Goal: Task Accomplishment & Management: Use online tool/utility

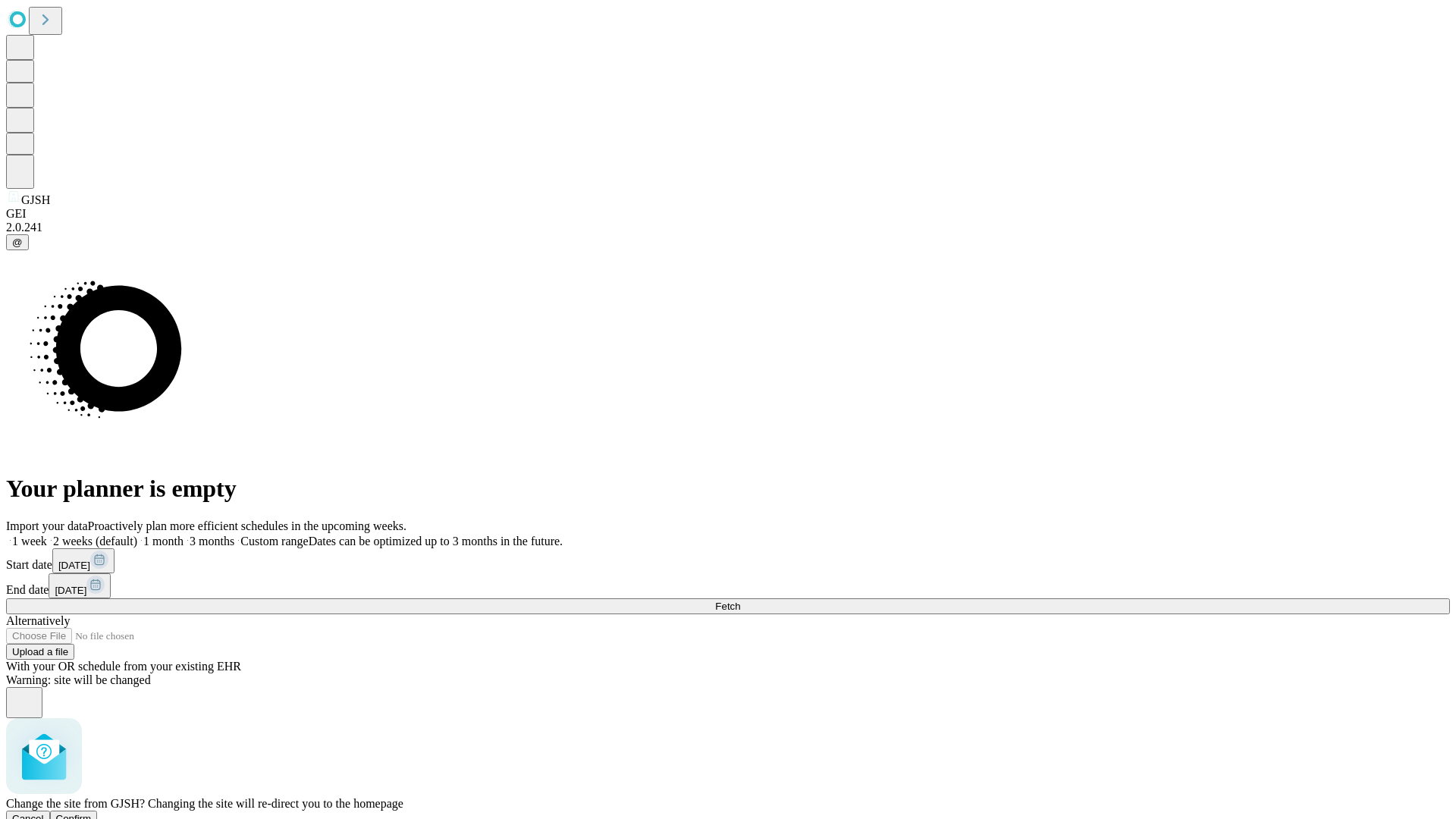
click at [92, 813] on span "Confirm" at bounding box center [73, 819] width 35 height 12
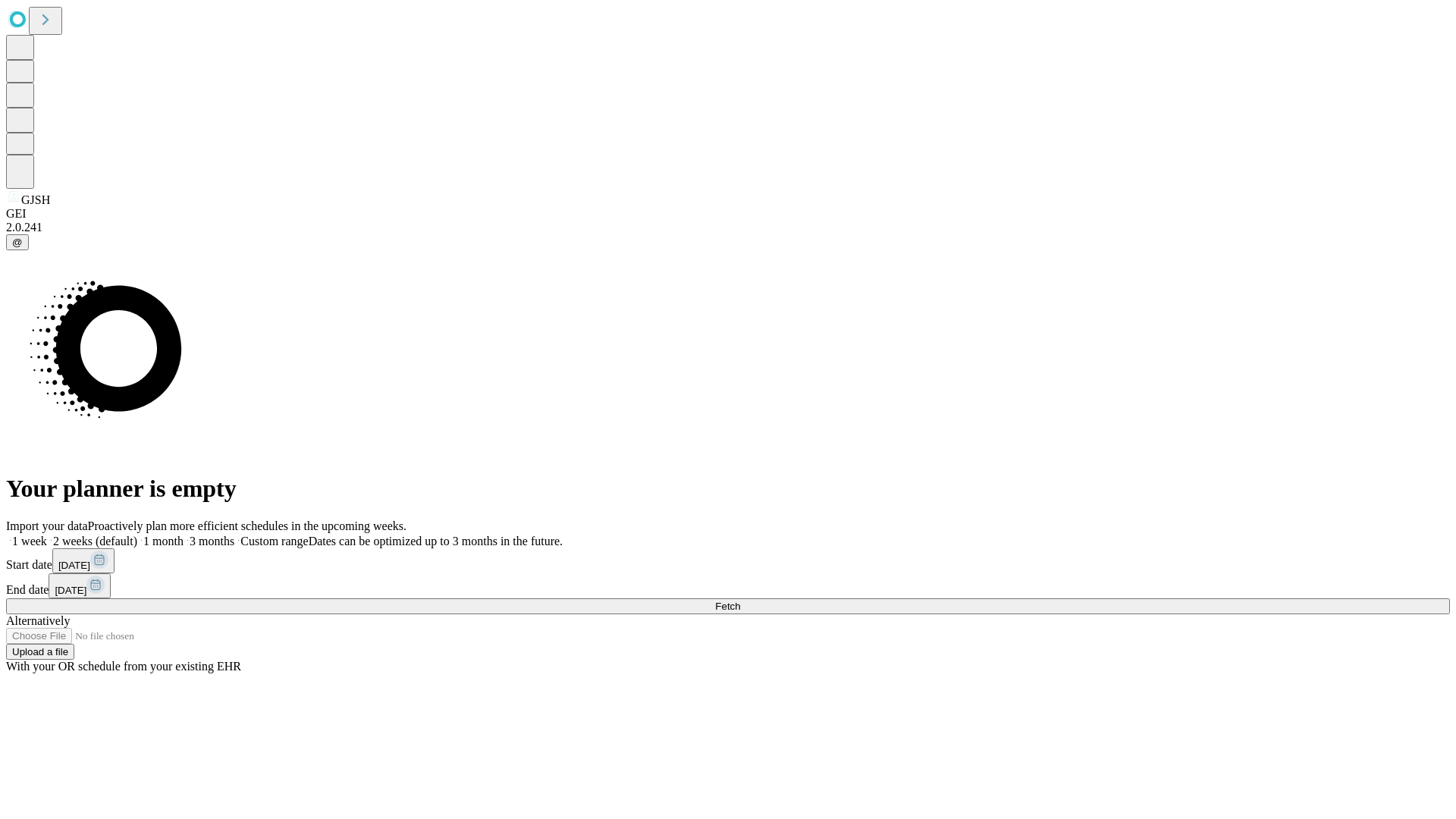
click at [183, 535] on label "1 month" at bounding box center [160, 542] width 46 height 13
click at [740, 601] on span "Fetch" at bounding box center [727, 607] width 25 height 12
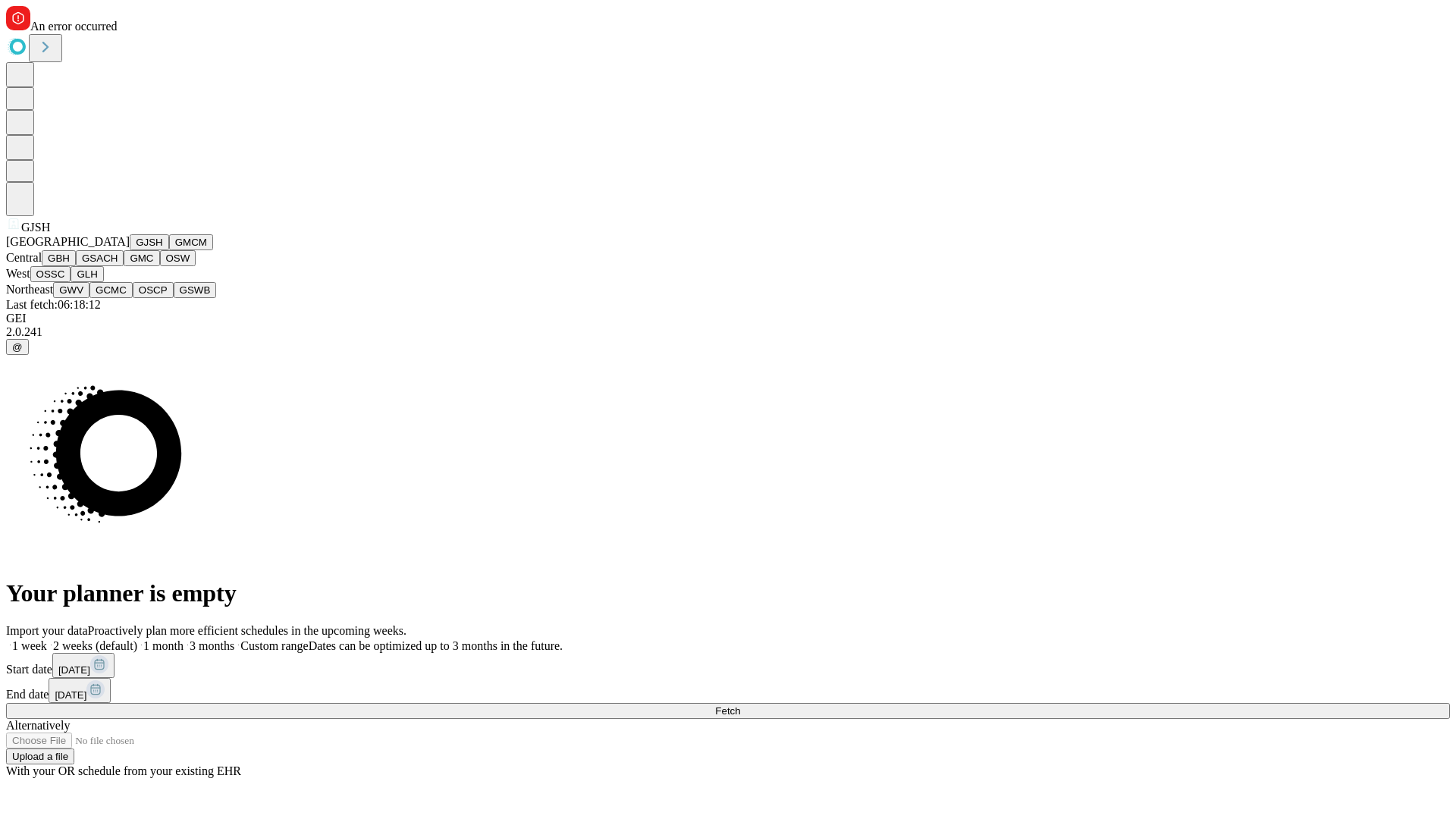
click at [169, 250] on button "GMCM" at bounding box center [191, 242] width 44 height 16
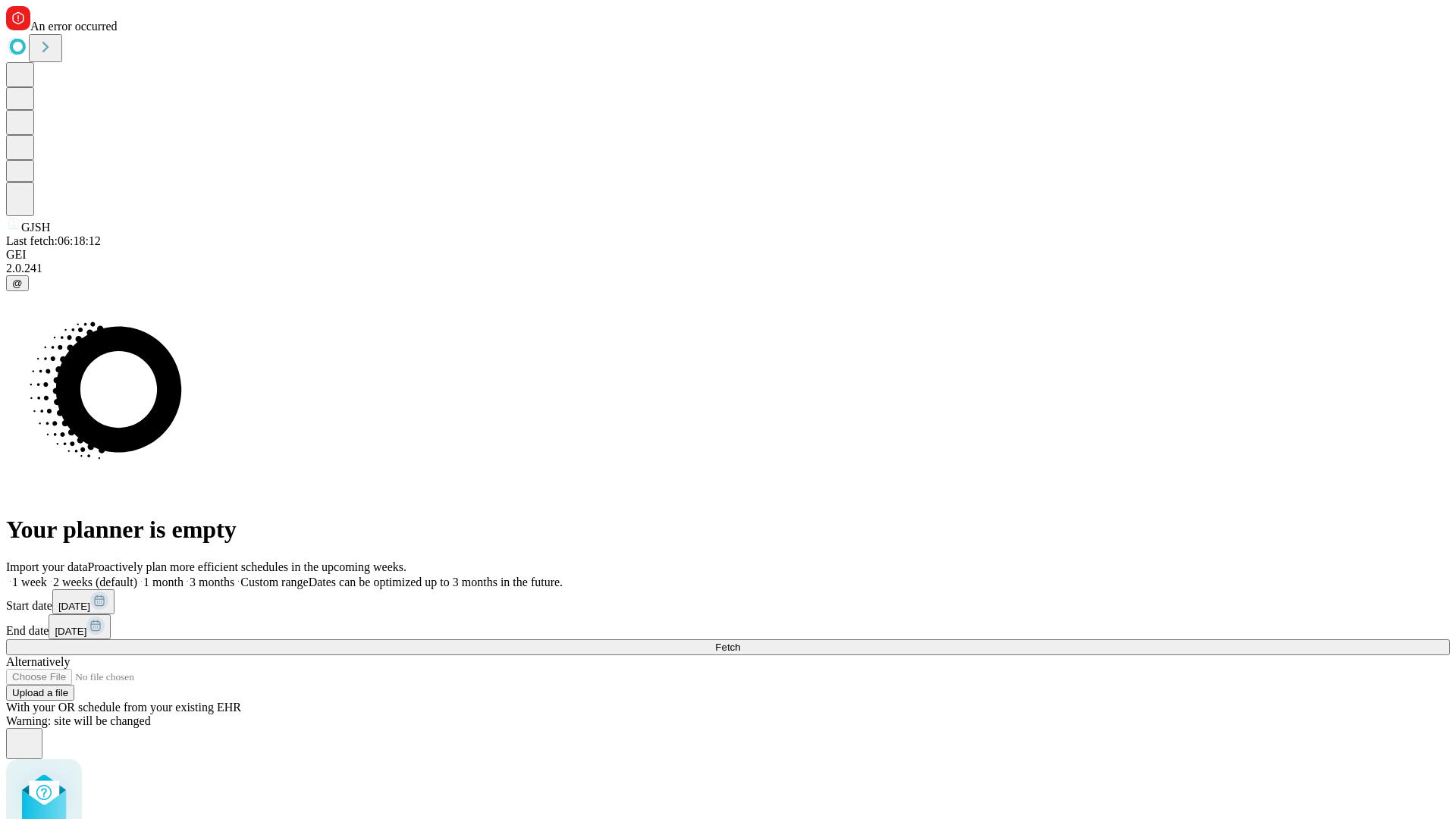
click at [183, 575] on label "1 month" at bounding box center [160, 582] width 46 height 13
click at [740, 641] on span "Fetch" at bounding box center [727, 647] width 25 height 12
click at [183, 575] on label "1 month" at bounding box center [160, 582] width 46 height 13
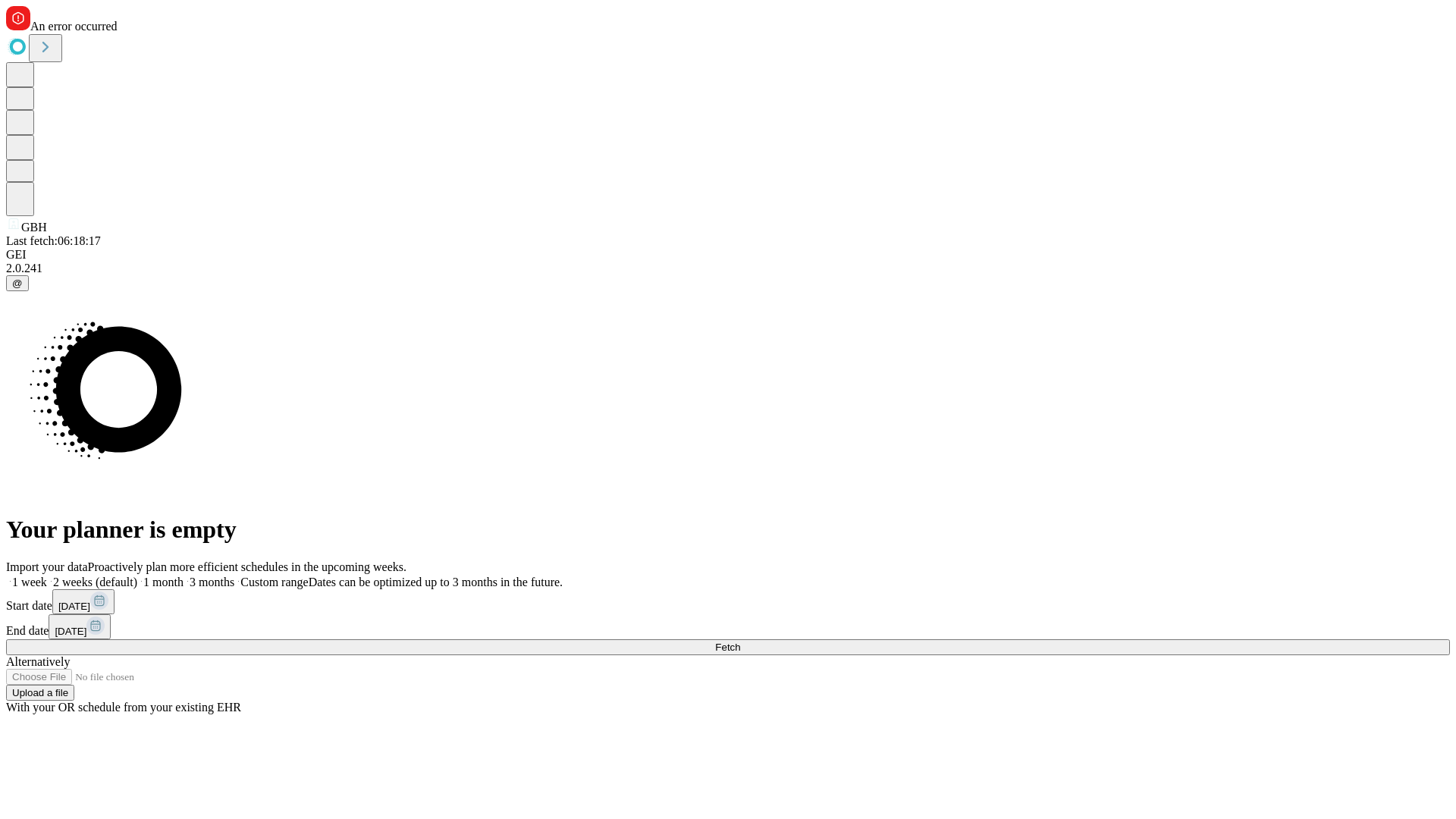
click at [740, 641] on span "Fetch" at bounding box center [727, 647] width 25 height 12
click at [183, 575] on label "1 month" at bounding box center [160, 582] width 46 height 13
click at [740, 641] on span "Fetch" at bounding box center [727, 647] width 25 height 12
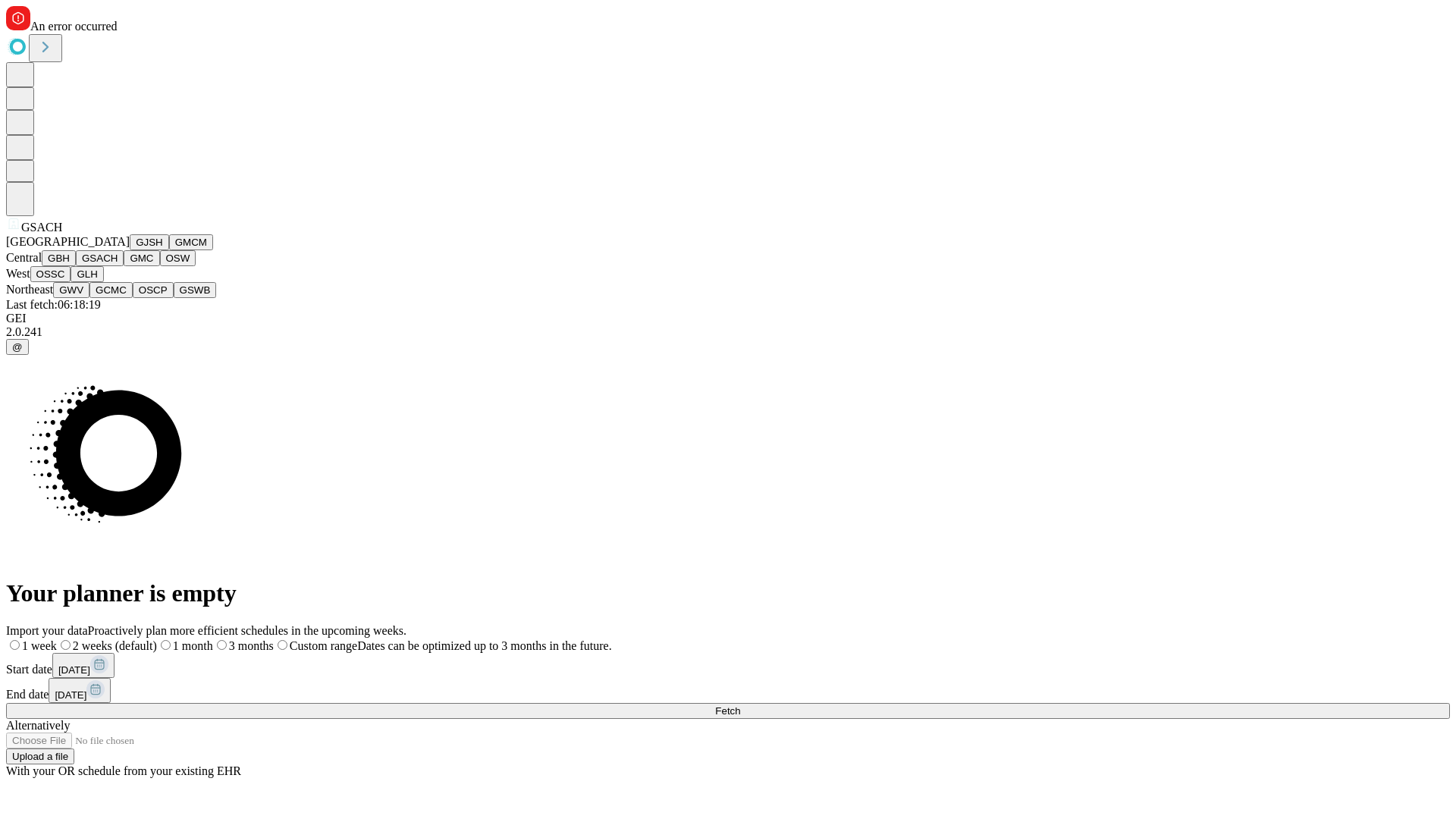
click at [124, 266] on button "GMC" at bounding box center [141, 258] width 35 height 16
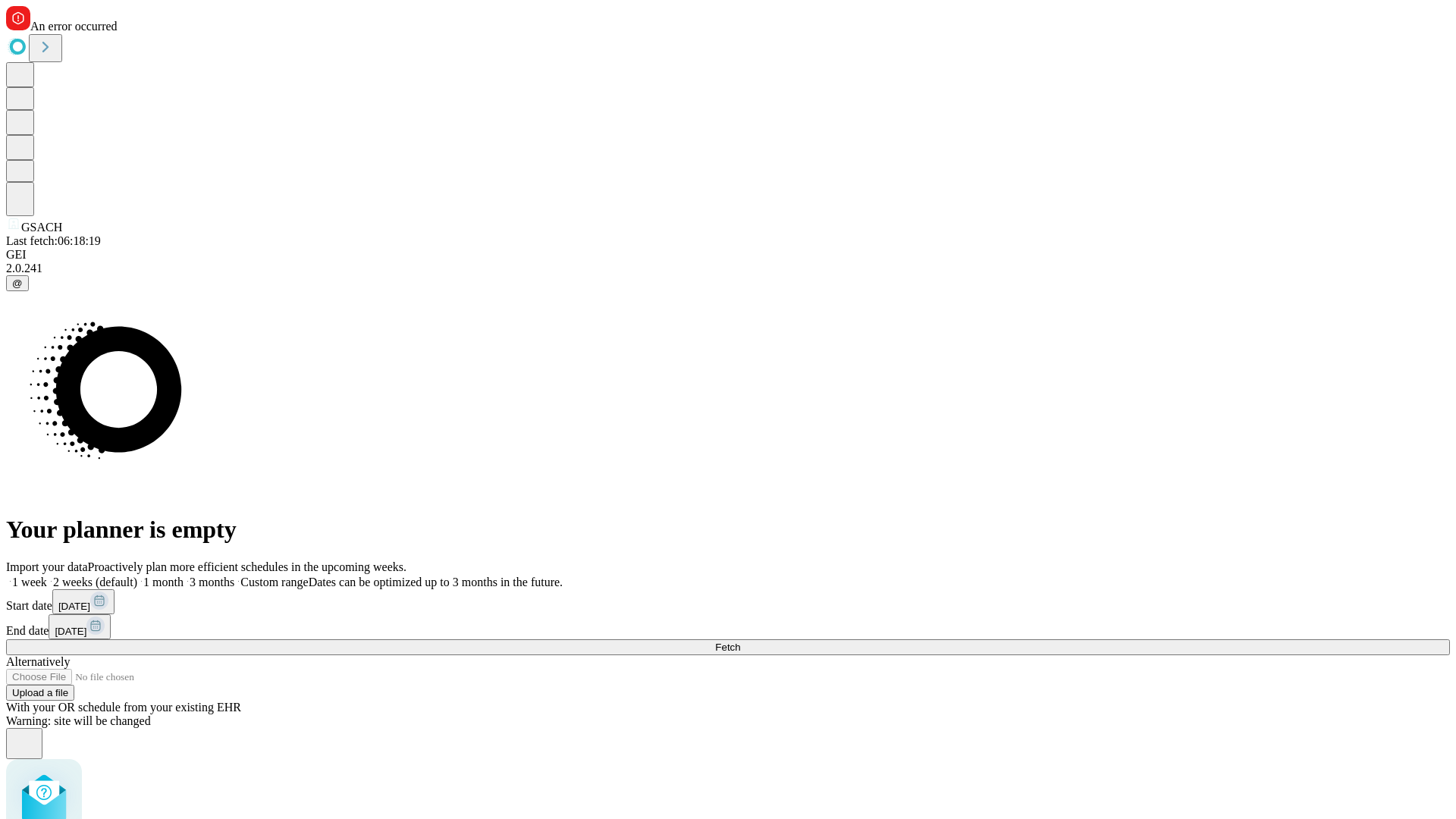
click at [183, 575] on label "1 month" at bounding box center [160, 582] width 46 height 13
click at [740, 641] on span "Fetch" at bounding box center [727, 647] width 25 height 12
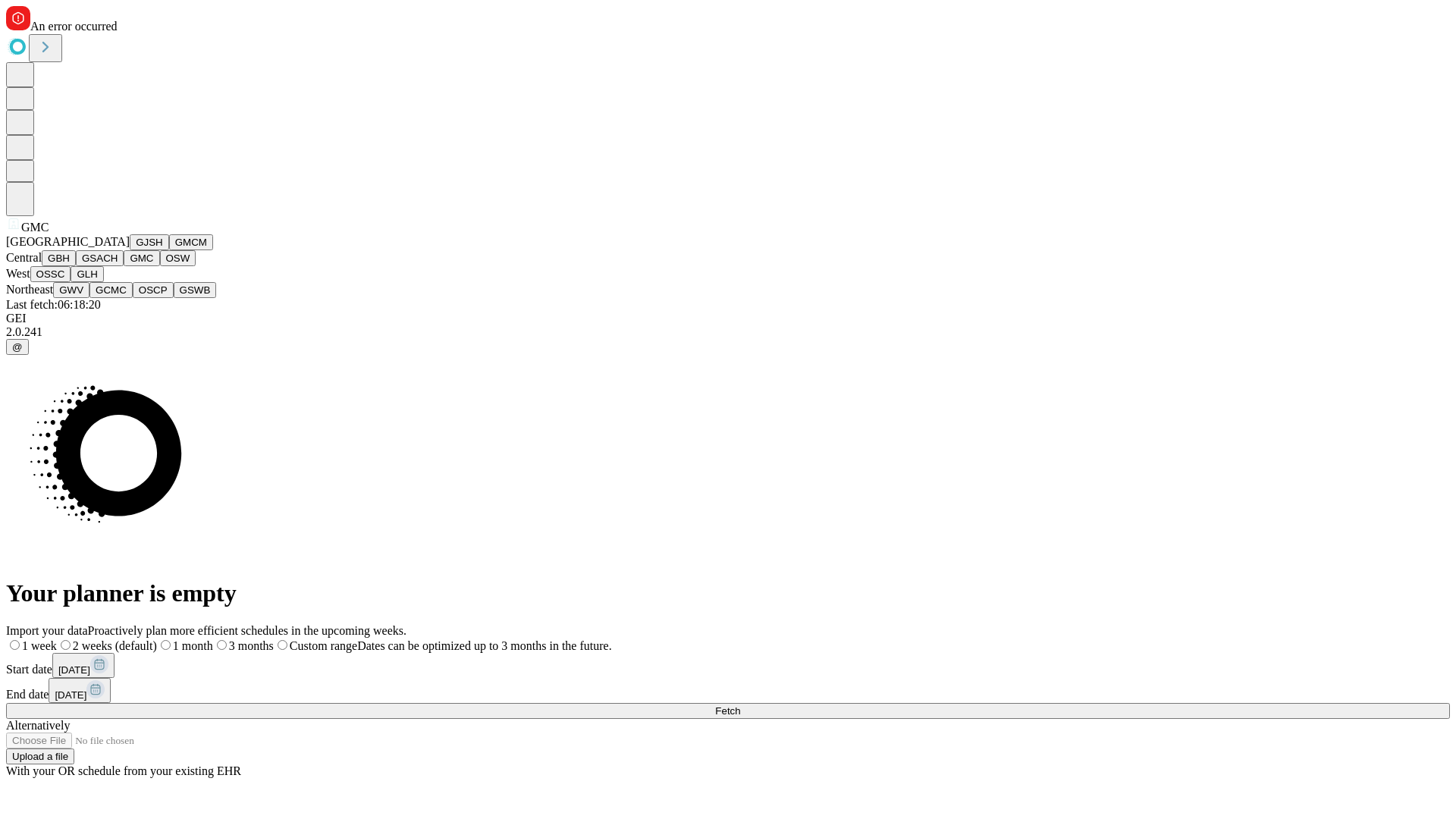
click at [160, 266] on button "OSW" at bounding box center [178, 258] width 36 height 16
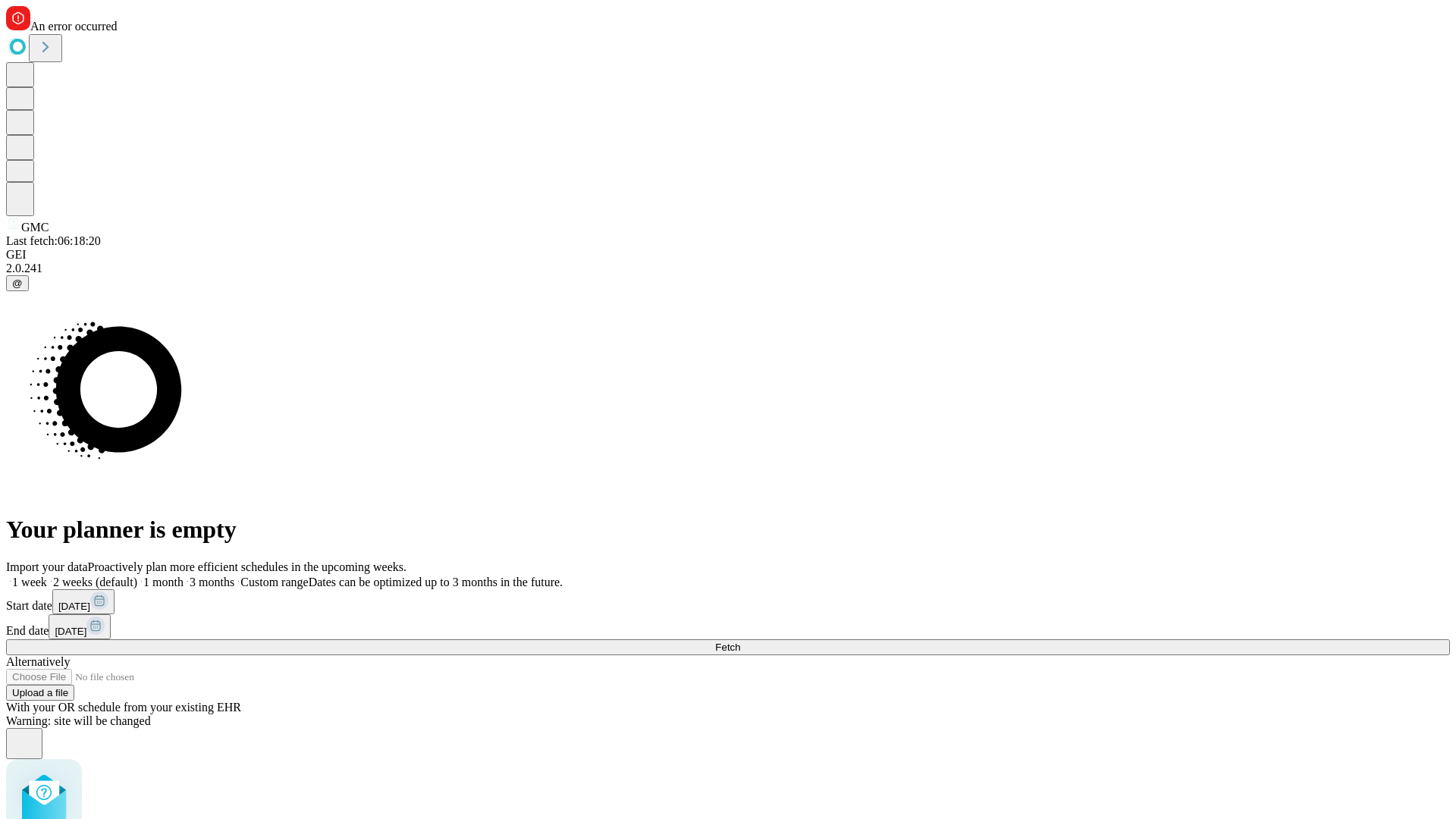
click at [183, 575] on label "1 month" at bounding box center [160, 582] width 46 height 13
click at [740, 641] on span "Fetch" at bounding box center [727, 647] width 25 height 12
click at [183, 575] on label "1 month" at bounding box center [160, 582] width 46 height 13
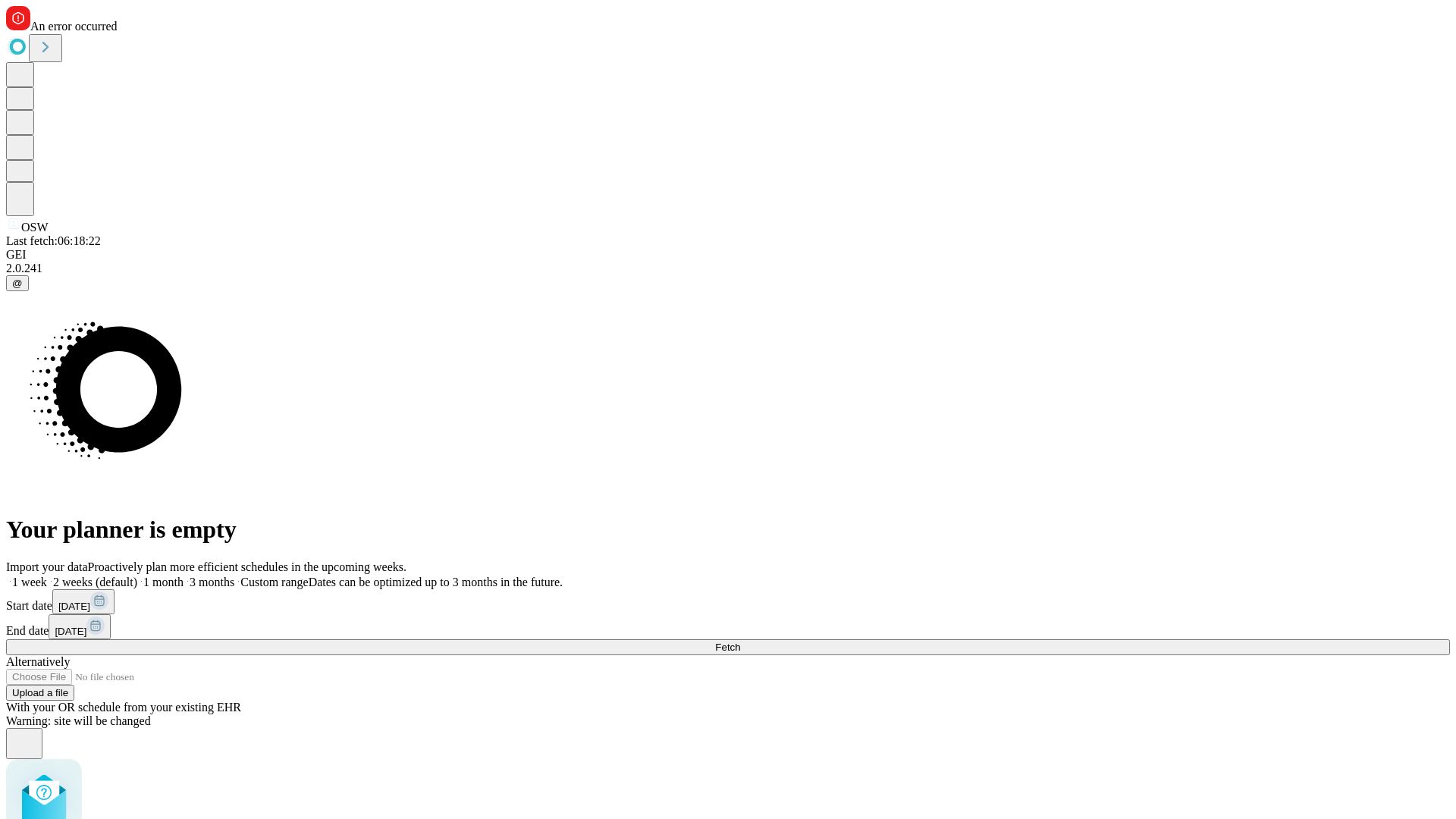
click at [740, 641] on span "Fetch" at bounding box center [727, 647] width 25 height 12
click at [183, 575] on label "1 month" at bounding box center [160, 582] width 46 height 13
click at [740, 641] on span "Fetch" at bounding box center [727, 647] width 25 height 12
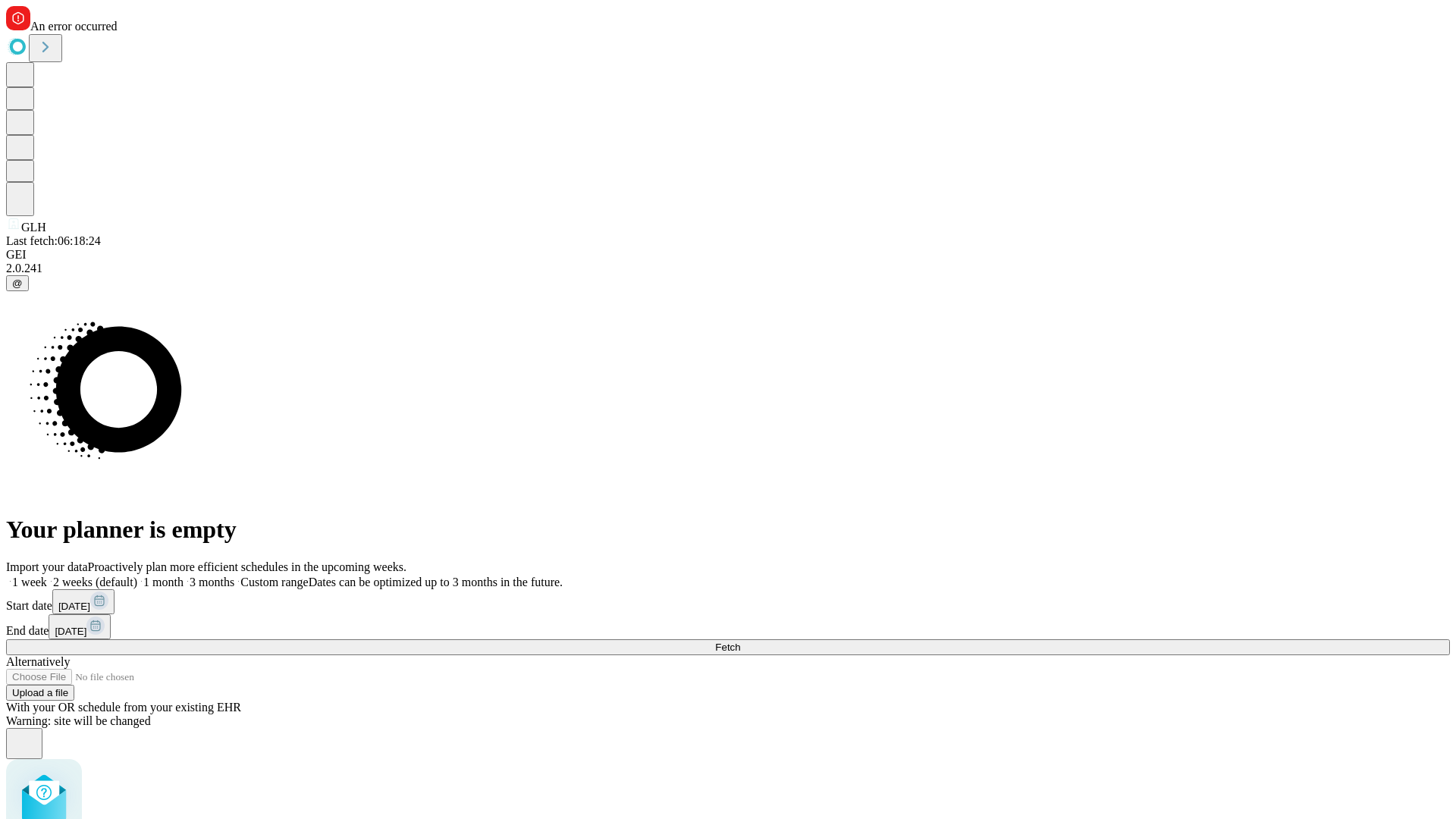
click at [183, 575] on label "1 month" at bounding box center [160, 582] width 46 height 13
click at [740, 641] on span "Fetch" at bounding box center [727, 647] width 25 height 12
click at [183, 575] on label "1 month" at bounding box center [160, 582] width 46 height 13
click at [740, 641] on span "Fetch" at bounding box center [727, 647] width 25 height 12
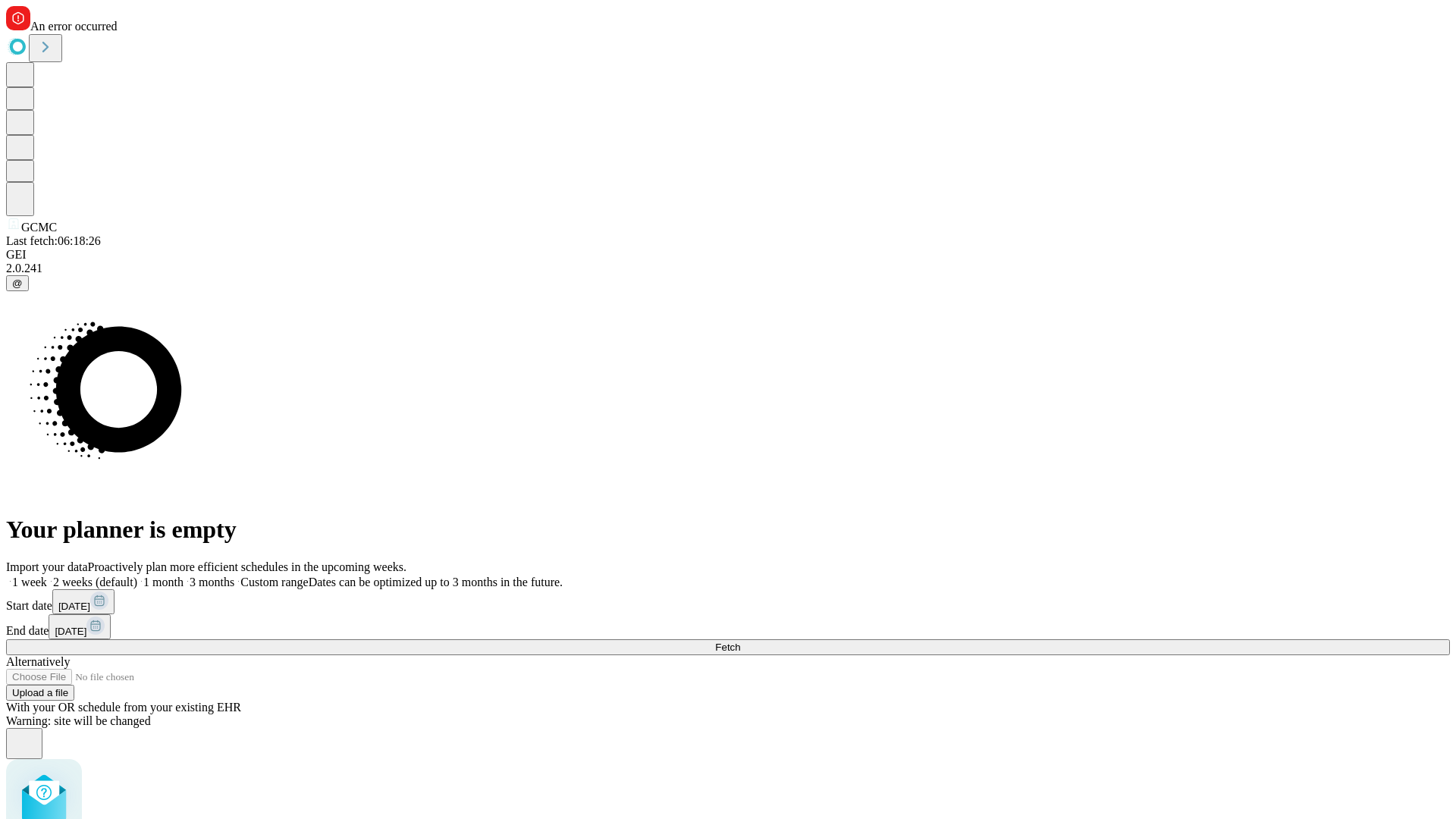
click at [183, 575] on label "1 month" at bounding box center [160, 582] width 46 height 13
click at [740, 641] on span "Fetch" at bounding box center [727, 647] width 25 height 12
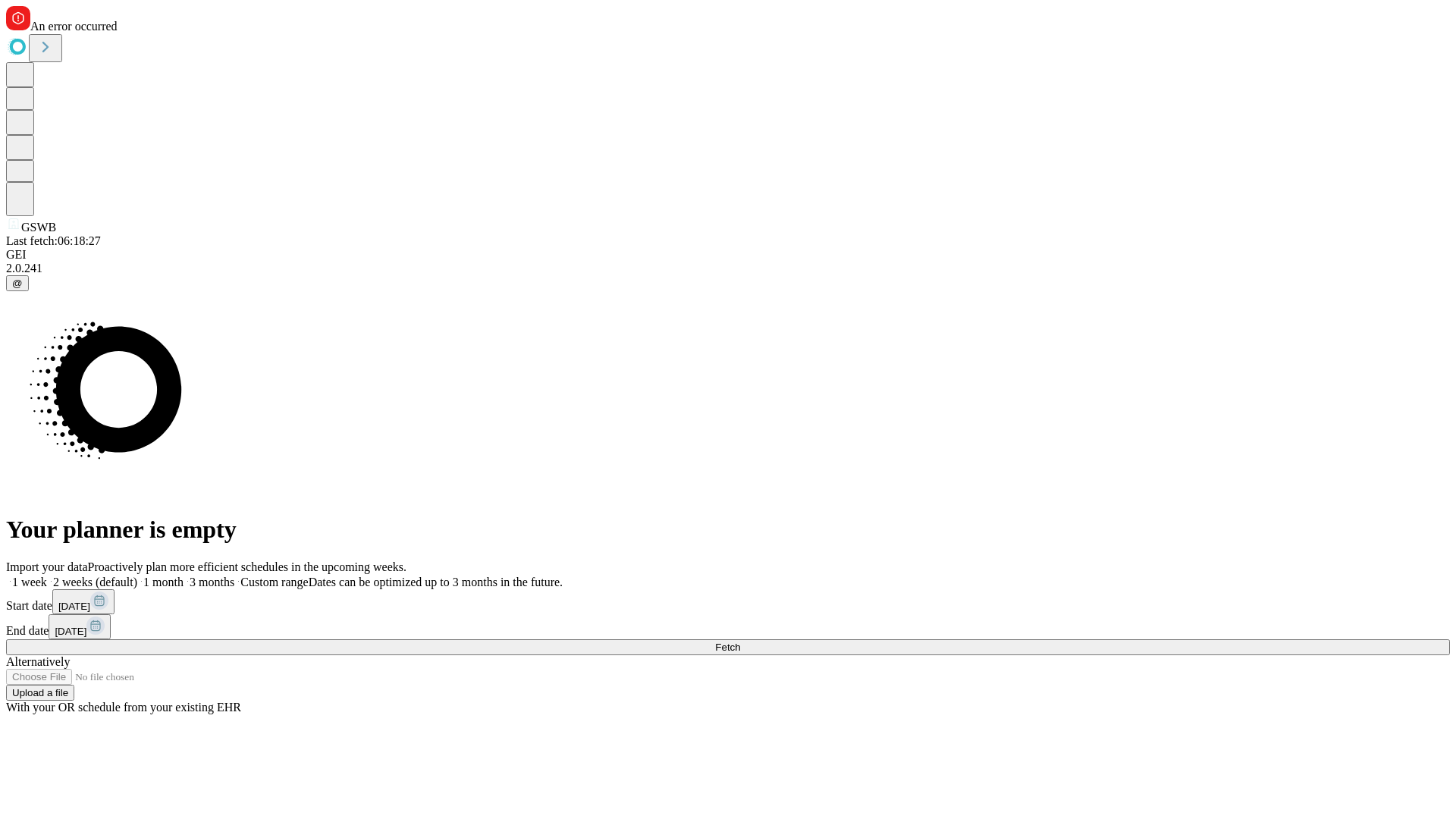
click at [183, 575] on label "1 month" at bounding box center [160, 582] width 46 height 13
click at [740, 641] on span "Fetch" at bounding box center [727, 647] width 25 height 12
